Goal: Task Accomplishment & Management: Manage account settings

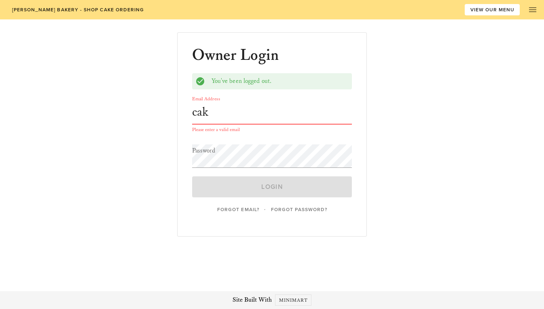
type input "[EMAIL_ADDRESS][DOMAIN_NAME]"
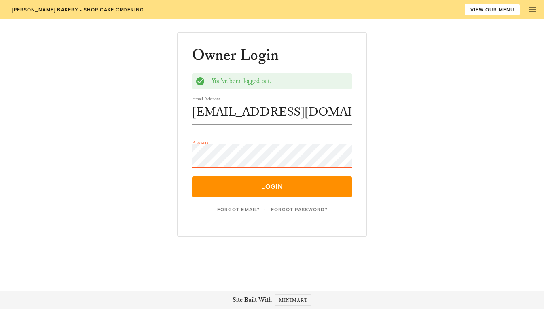
click at [192, 176] on button "Login" at bounding box center [272, 186] width 160 height 21
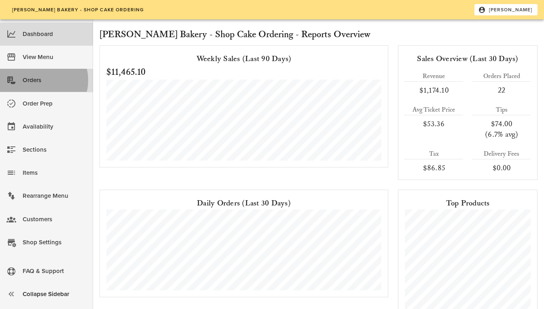
click at [53, 80] on div "Orders" at bounding box center [55, 80] width 64 height 13
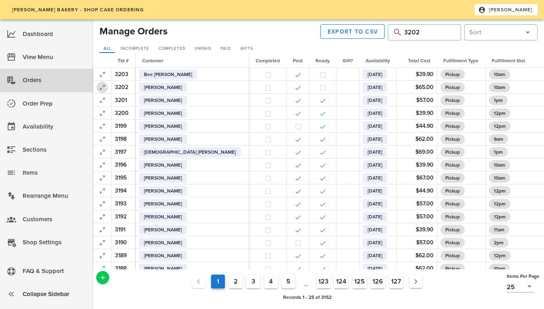
click at [103, 87] on icon "button" at bounding box center [102, 88] width 10 height 10
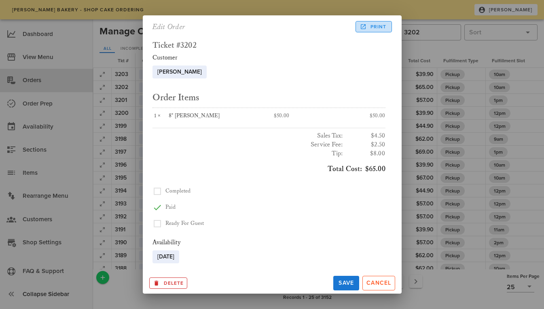
click at [375, 28] on span "Print" at bounding box center [373, 26] width 25 height 7
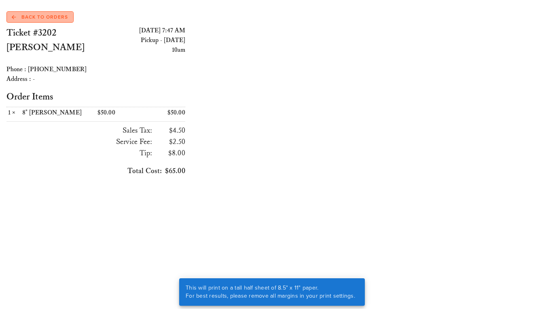
click at [49, 15] on span "Back to Orders" at bounding box center [40, 16] width 56 height 7
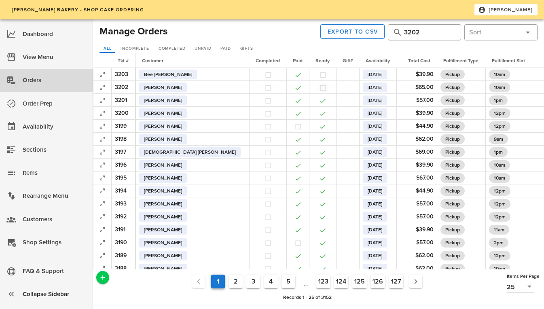
click at [319, 88] on button "button" at bounding box center [322, 87] width 7 height 7
click at [106, 77] on icon "button" at bounding box center [102, 75] width 10 height 10
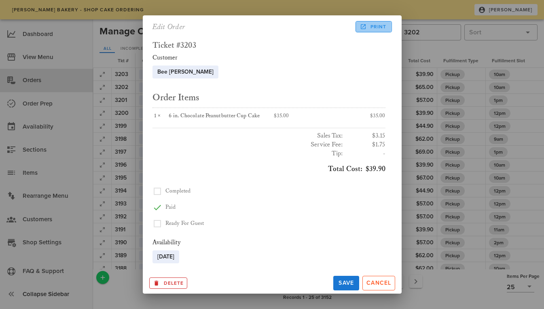
click at [364, 26] on icon at bounding box center [363, 26] width 7 height 7
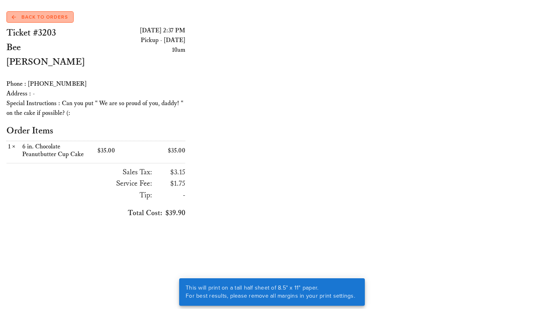
click at [32, 14] on span "Back to Orders" at bounding box center [40, 16] width 56 height 7
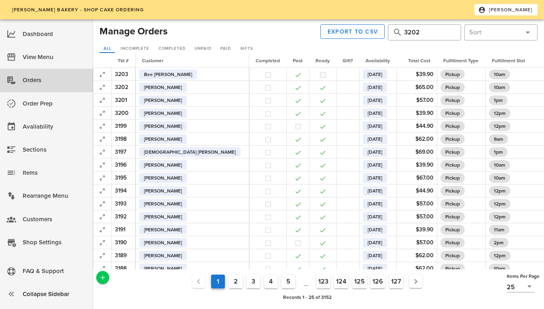
click at [319, 74] on button "button" at bounding box center [322, 74] width 7 height 7
